Goal: Information Seeking & Learning: Learn about a topic

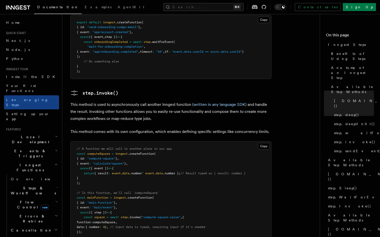
scroll to position [867, 0]
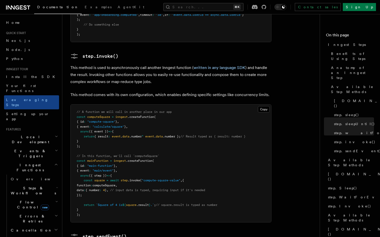
click at [103, 64] on p "This method is used to asynchronously call another Inngest function ( written i…" at bounding box center [170, 74] width 201 height 21
click at [231, 91] on p "This method comes with its own configuration, which enables defining specific s…" at bounding box center [170, 94] width 201 height 7
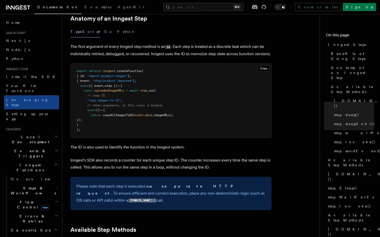
scroll to position [0, 0]
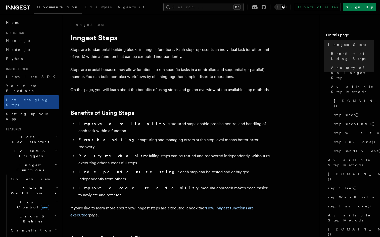
click at [118, 90] on p "On this page, you will learn about the benefits of using steps, and get an over…" at bounding box center [170, 89] width 201 height 7
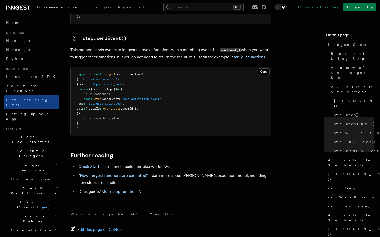
scroll to position [1088, 0]
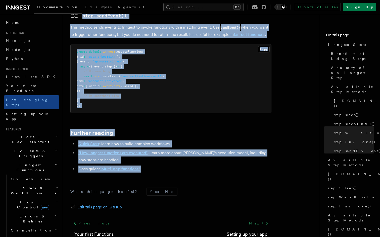
drag, startPoint x: 71, startPoint y: 37, endPoint x: 144, endPoint y: 137, distance: 124.1
copy article "Inngest Steps Steps are fundamental building blocks in Inngest functions. Each …"
click at [144, 166] on li "Docs guide: "Multi-step functions" ." at bounding box center [174, 169] width 194 height 7
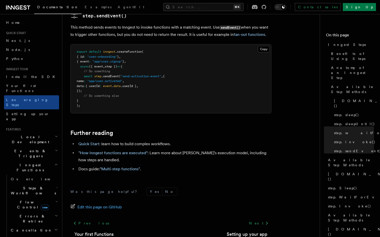
click at [159, 130] on h2 "Further reading" at bounding box center [170, 133] width 201 height 7
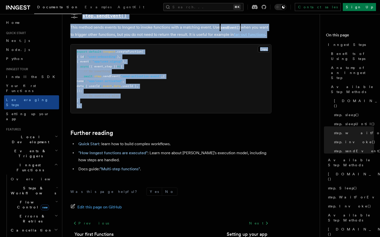
drag, startPoint x: 71, startPoint y: 38, endPoint x: 131, endPoint y: 90, distance: 80.1
copy article "Inngest Steps Steps are fundamental building blocks in Inngest functions. Each …"
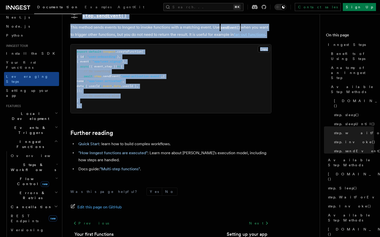
scroll to position [27, 0]
